Goal: Find contact information: Find contact information

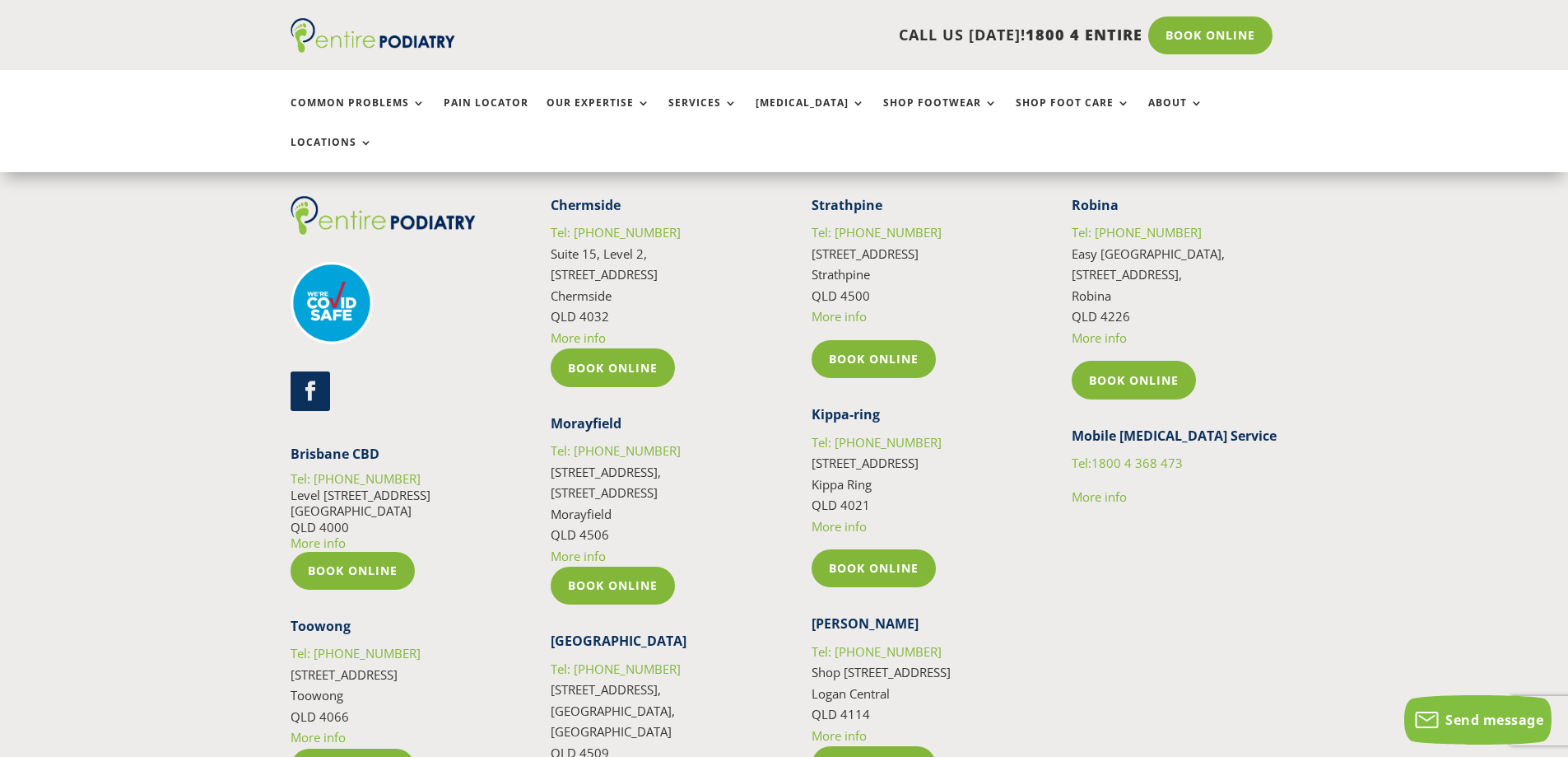
scroll to position [7380, 0]
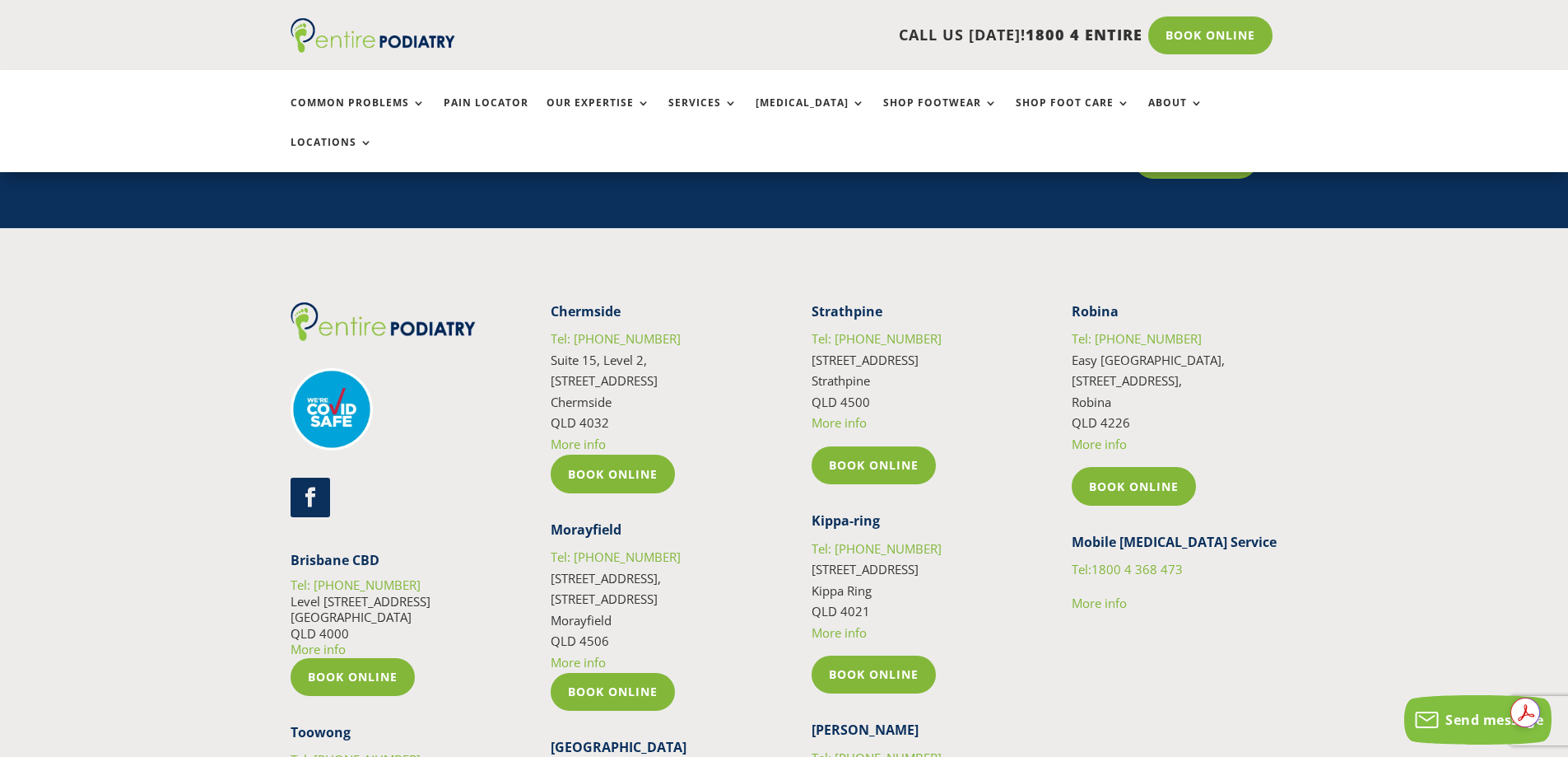
click at [1107, 436] on link "More info" at bounding box center [1100, 443] width 56 height 17
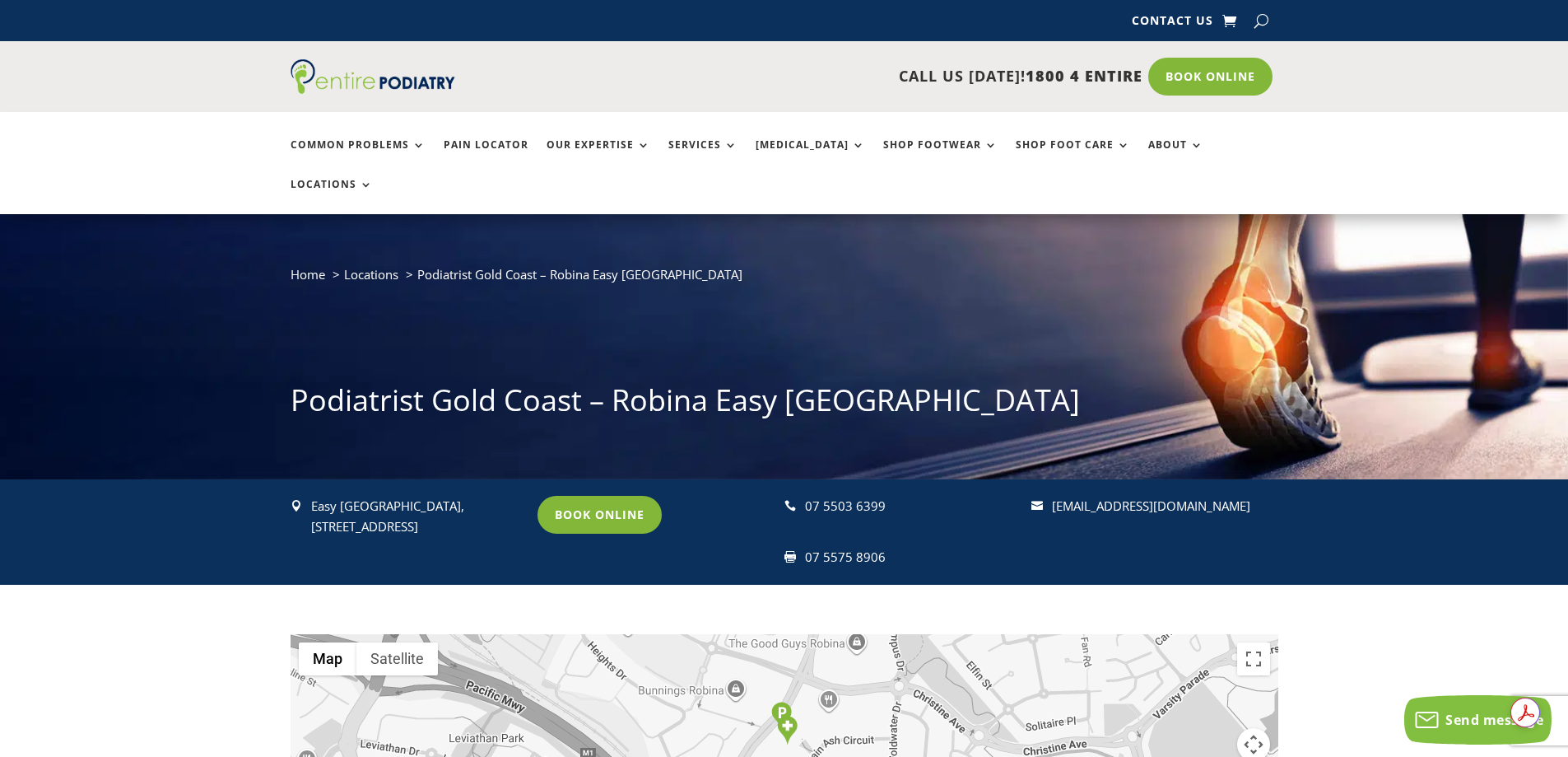
drag, startPoint x: 1265, startPoint y: 463, endPoint x: 1053, endPoint y: 467, distance: 212.0
click at [1053, 479] on div " [GEOGRAPHIC_DATA], [STREET_ADDRESS] Book Online  07 5503 6399  07 5575 8906…" at bounding box center [784, 532] width 988 height 105
copy link "[EMAIL_ADDRESS][DOMAIN_NAME]"
